Goal: Communication & Community: Share content

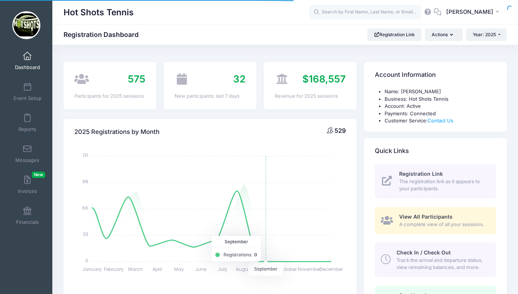
select select
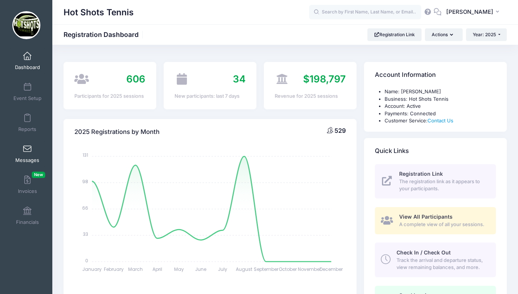
click at [27, 152] on span at bounding box center [27, 149] width 0 height 8
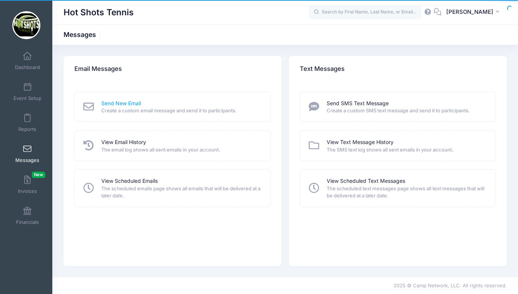
click at [114, 104] on link "Send New Email" at bounding box center [121, 104] width 40 height 8
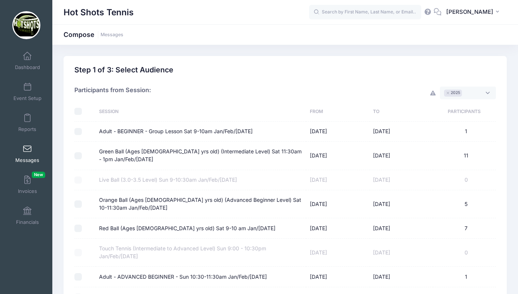
click at [468, 92] on span "× 2025" at bounding box center [468, 93] width 56 height 13
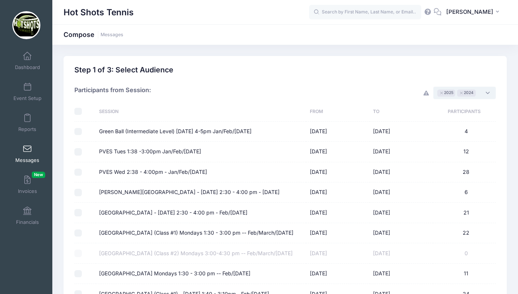
click at [79, 110] on input "checkbox" at bounding box center [77, 111] width 7 height 7
checkbox input "true"
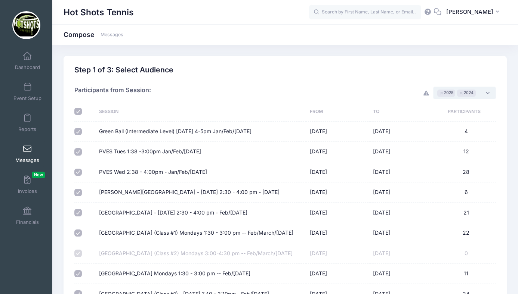
checkbox input "true"
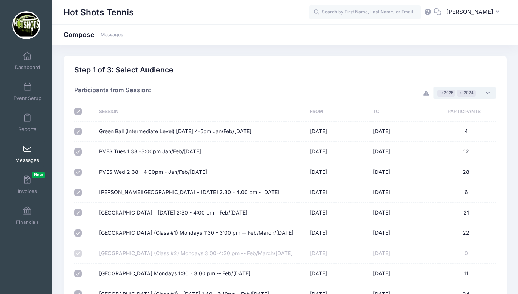
checkbox input "true"
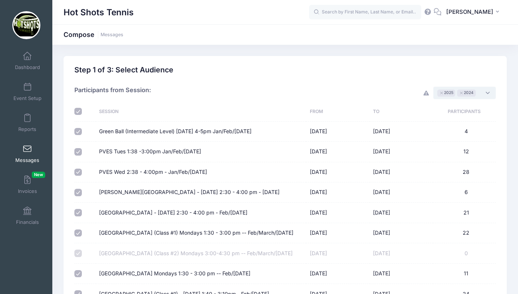
checkbox input "true"
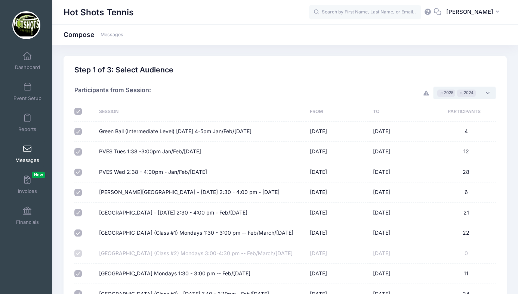
checkbox input "true"
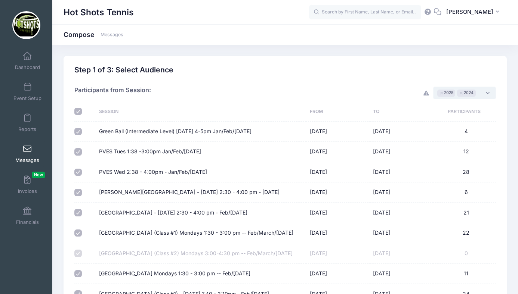
checkbox input "true"
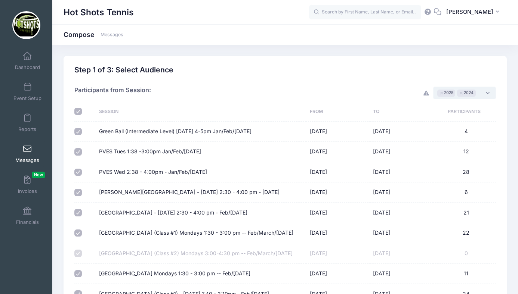
checkbox input "true"
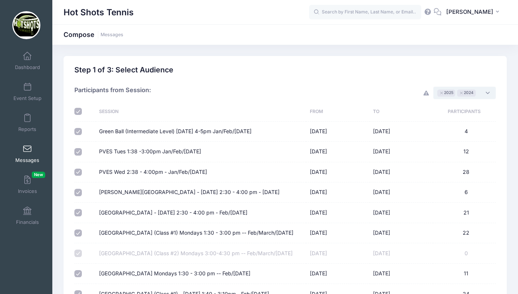
checkbox input "true"
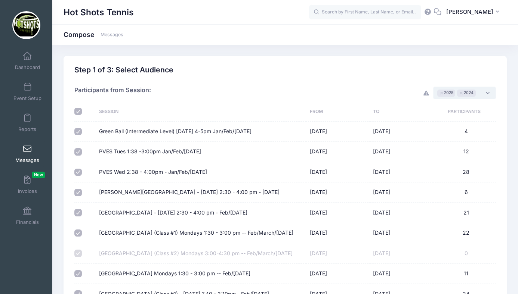
checkbox input "true"
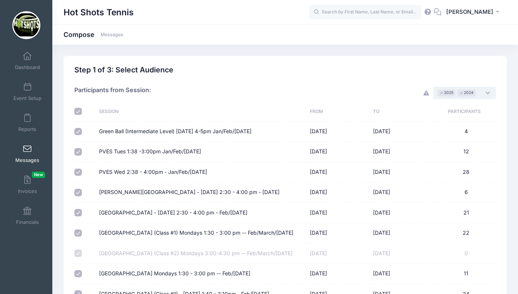
checkbox input "true"
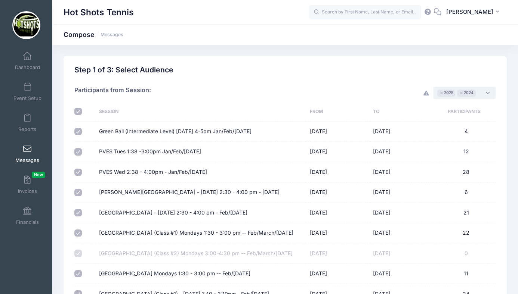
checkbox input "true"
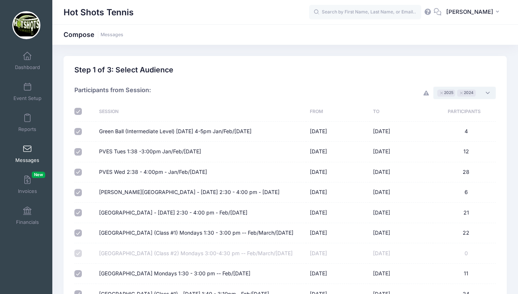
checkbox input "true"
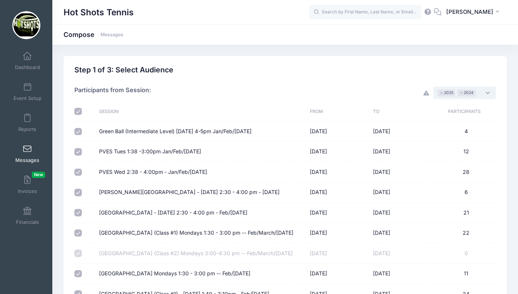
checkbox input "true"
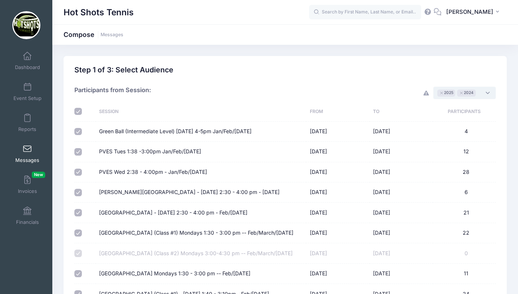
checkbox input "true"
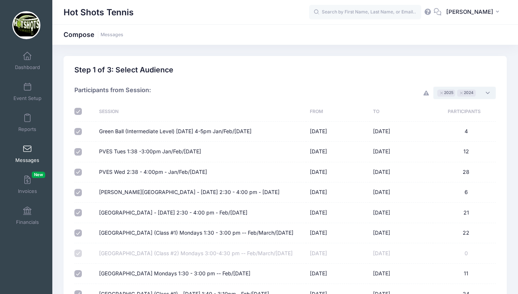
checkbox input "true"
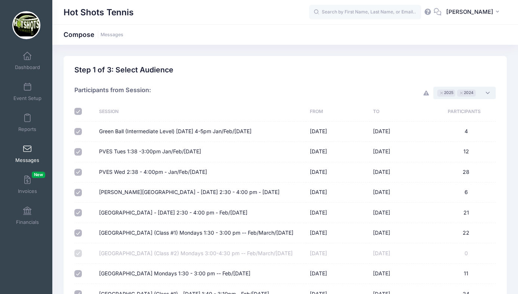
checkbox input "true"
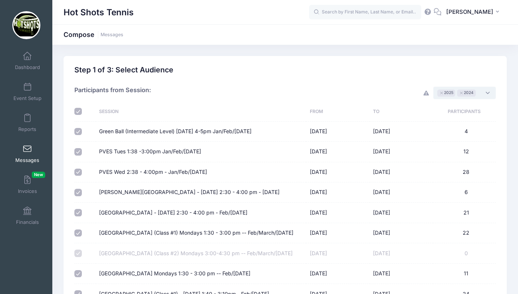
checkbox input "true"
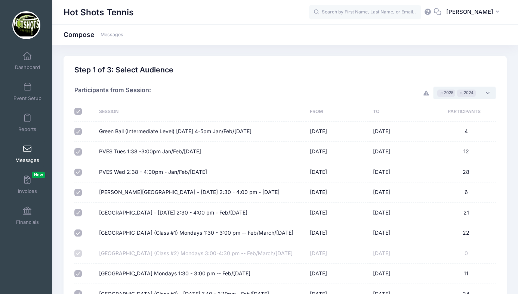
checkbox input "true"
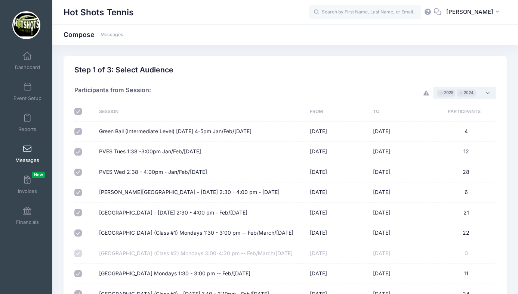
checkbox input "true"
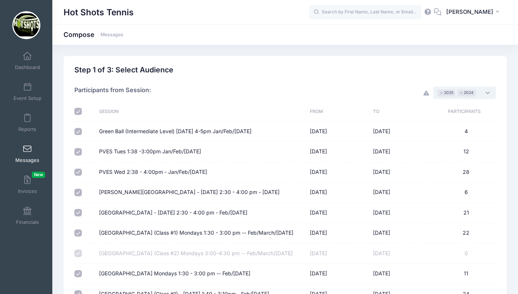
checkbox input "true"
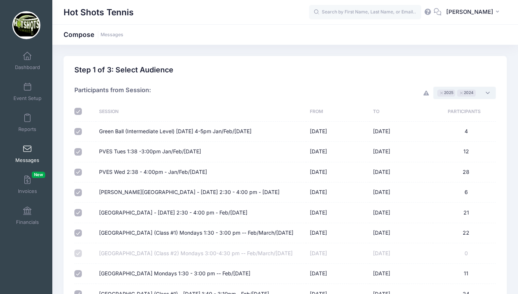
checkbox input "true"
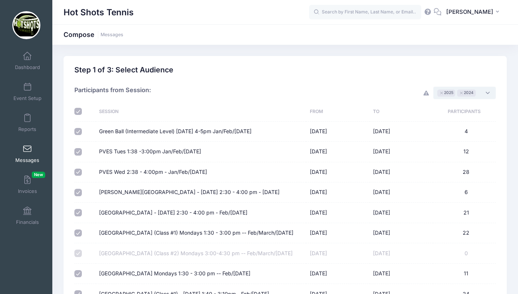
checkbox input "true"
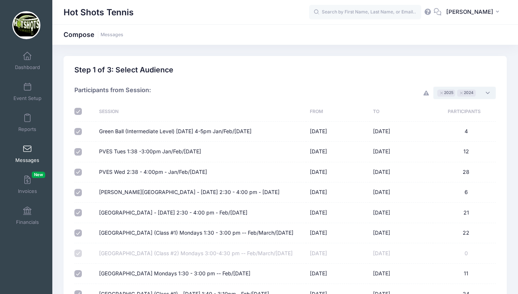
checkbox input "true"
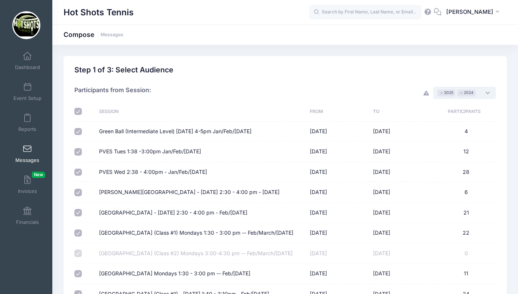
checkbox input "true"
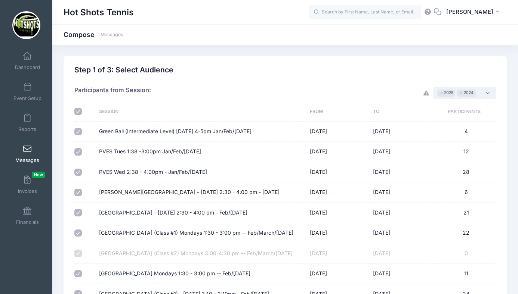
checkbox input "true"
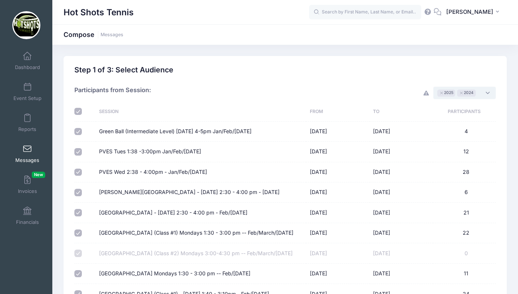
checkbox input "true"
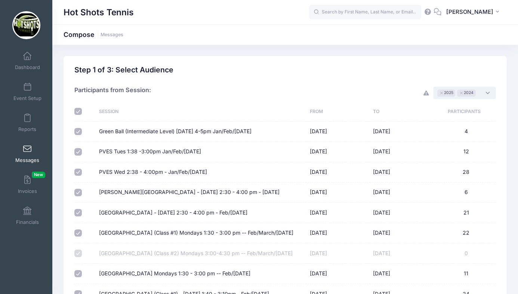
checkbox input "true"
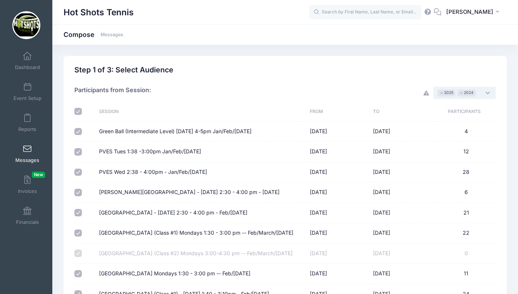
checkbox input "true"
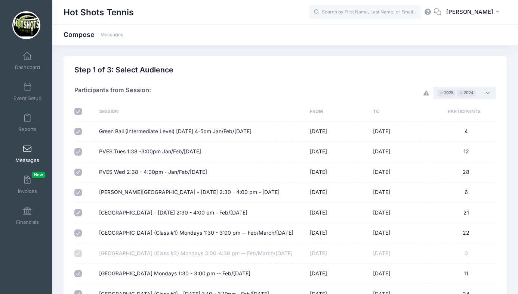
checkbox input "true"
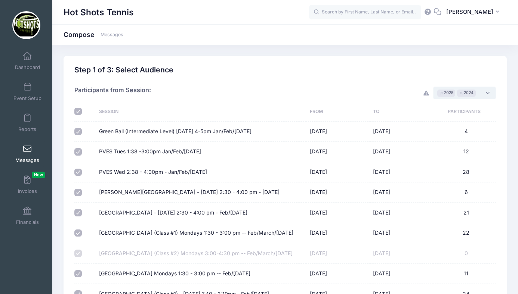
checkbox input "true"
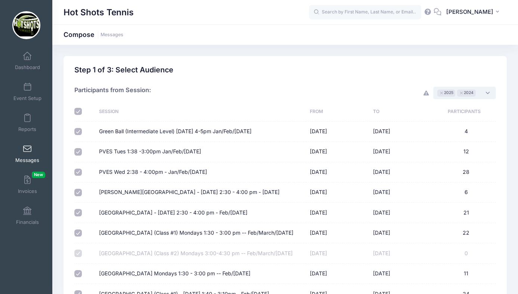
checkbox input "true"
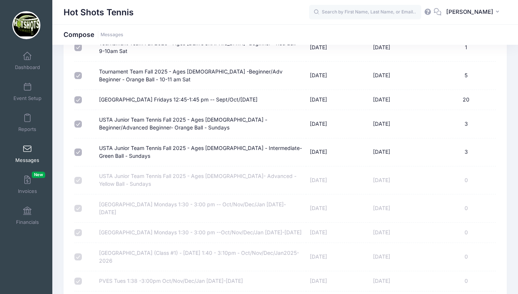
scroll to position [3268, 0]
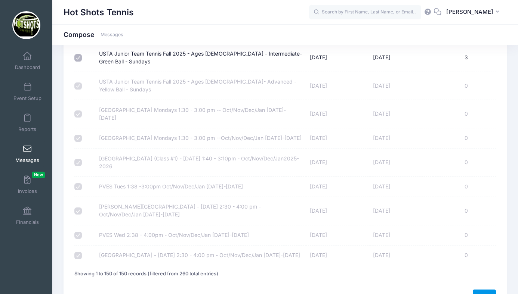
click at [479, 290] on link "Next" at bounding box center [484, 296] width 23 height 13
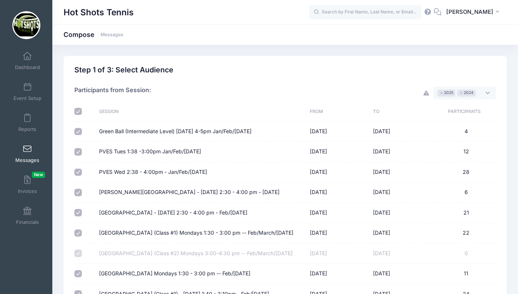
select select "50"
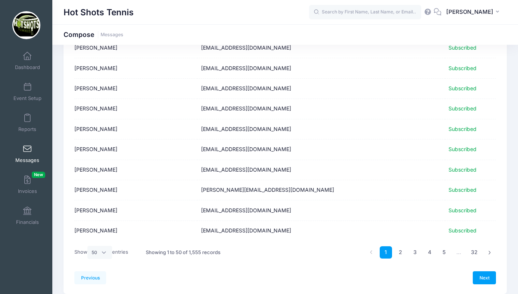
scroll to position [916, 0]
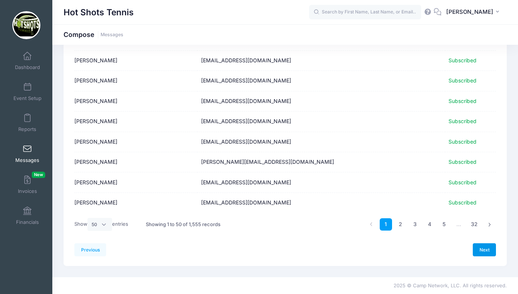
click at [481, 248] on link "Next" at bounding box center [484, 250] width 23 height 13
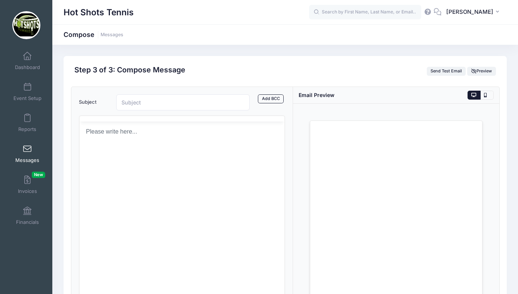
scroll to position [0, 0]
click at [127, 169] on html at bounding box center [181, 159] width 205 height 20
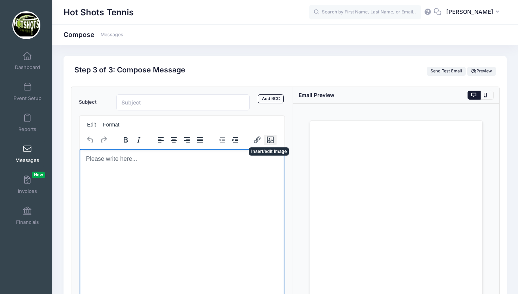
click at [270, 140] on icon "Insert/edit image" at bounding box center [270, 140] width 9 height 9
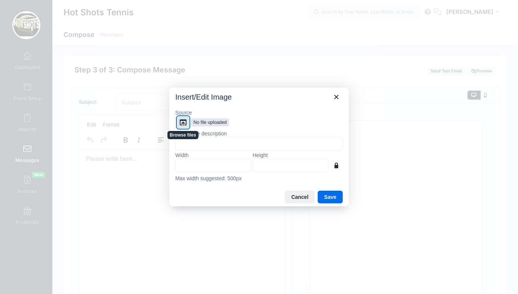
click at [184, 122] on icon "Browse files" at bounding box center [183, 122] width 9 height 9
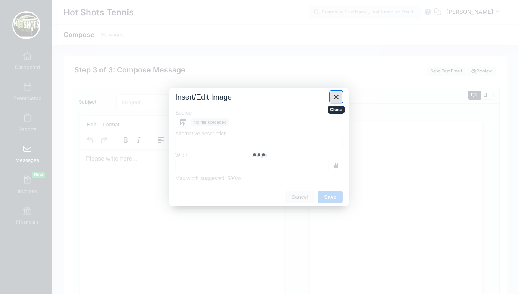
click at [335, 98] on icon "Close" at bounding box center [336, 97] width 4 height 4
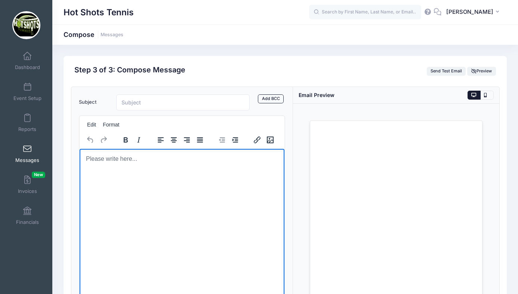
click at [149, 169] on html at bounding box center [181, 159] width 205 height 20
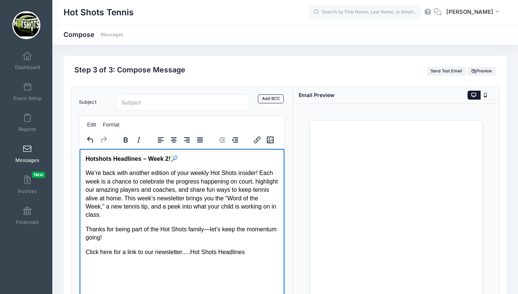
click at [110, 208] on p "We’re back with another edition of your weekly Hot Shots insider! Each week is …" at bounding box center [181, 194] width 193 height 50
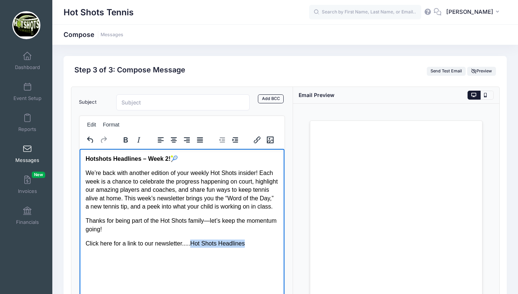
drag, startPoint x: 192, startPoint y: 251, endPoint x: 253, endPoint y: 253, distance: 61.3
click at [253, 248] on p "Click here for a link to our newsletter.....Hot Shots Headlines" at bounding box center [181, 244] width 193 height 8
click at [255, 141] on icon "Insert/edit link" at bounding box center [257, 140] width 7 height 7
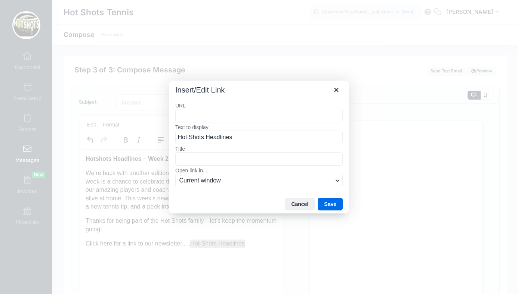
type input "Hotshots Headlines – Week 2! 🎾 We’re back with another edition of your weekly H…"
drag, startPoint x: 177, startPoint y: 115, endPoint x: 364, endPoint y: 115, distance: 186.5
click at [364, 115] on div "Insert/Edit Link URL Hotshots Headlines – Week 2! 🎾 We’re back with another edi…" at bounding box center [259, 147] width 518 height 294
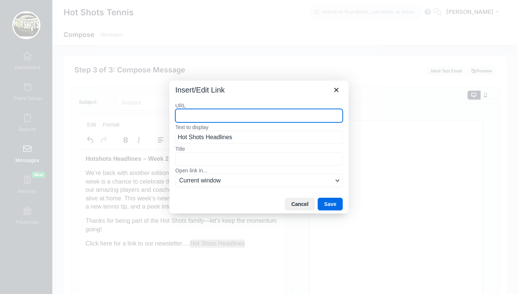
paste input "https://hotshotsheadlines.my.canva.site/"
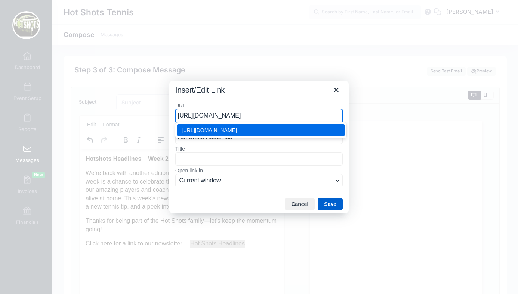
type input "https://hotshotsheadlines.my.canva.site/"
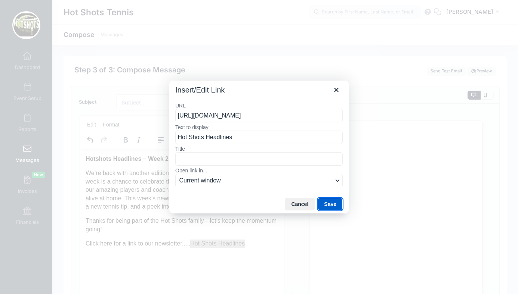
click at [325, 203] on button "Save" at bounding box center [330, 204] width 25 height 13
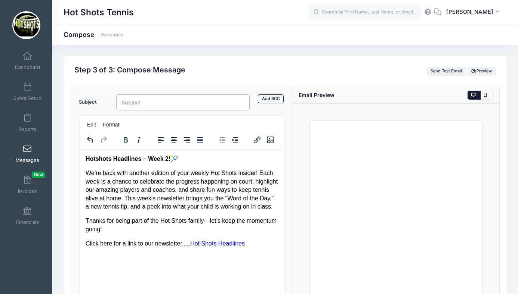
click at [145, 101] on input "Subject" at bounding box center [182, 103] width 133 height 16
type input "Hot Shots Headlines - Week 2"
click at [480, 71] on span "Preview" at bounding box center [481, 70] width 21 height 5
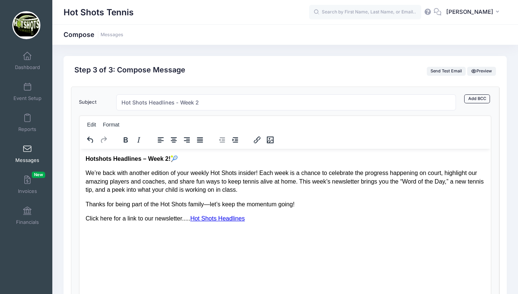
scroll to position [99, 0]
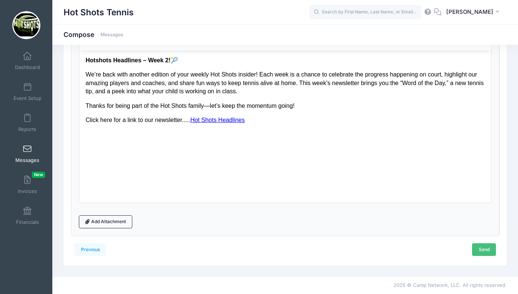
click at [479, 247] on link "Send" at bounding box center [484, 250] width 24 height 13
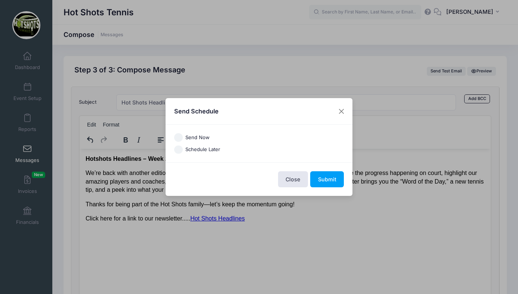
click at [180, 137] on input "Send Now" at bounding box center [178, 137] width 9 height 9
radio input "true"
click at [327, 178] on button "Submit" at bounding box center [327, 180] width 34 height 16
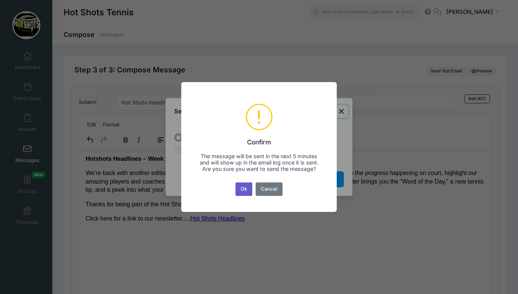
click at [244, 190] on button "Ok" at bounding box center [243, 189] width 17 height 13
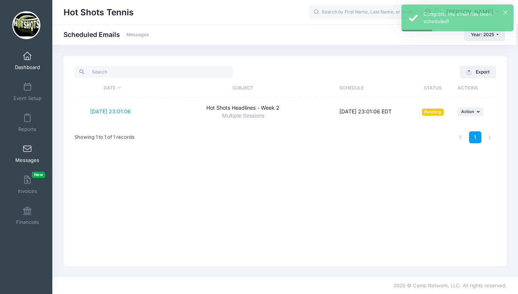
click at [27, 59] on span at bounding box center [27, 56] width 0 height 8
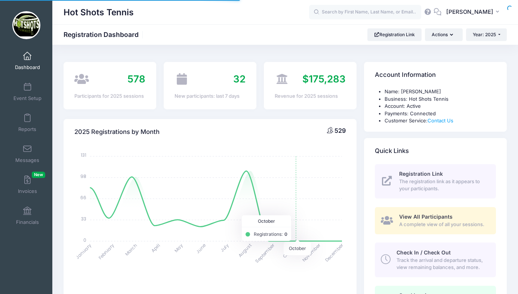
select select
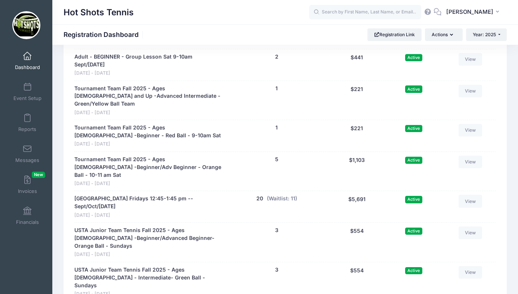
scroll to position [1764, 0]
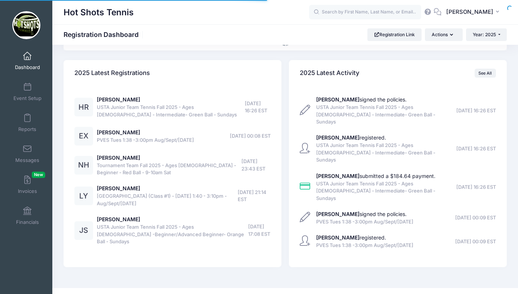
select select
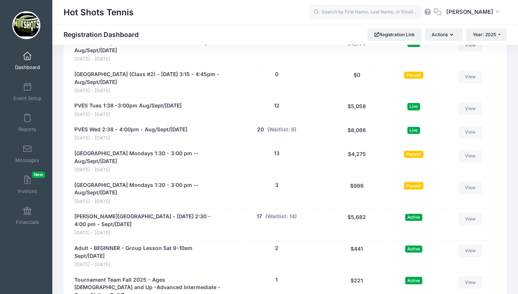
scroll to position [1571, 0]
